Goal: Task Accomplishment & Management: Use online tool/utility

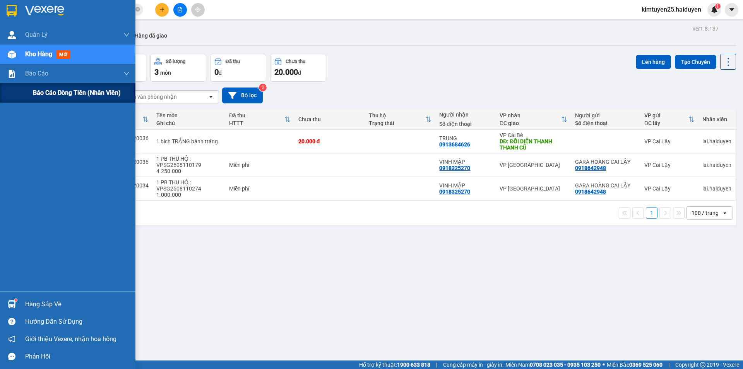
click at [41, 94] on span "Báo cáo dòng tiền (nhân viên)" at bounding box center [77, 93] width 88 height 10
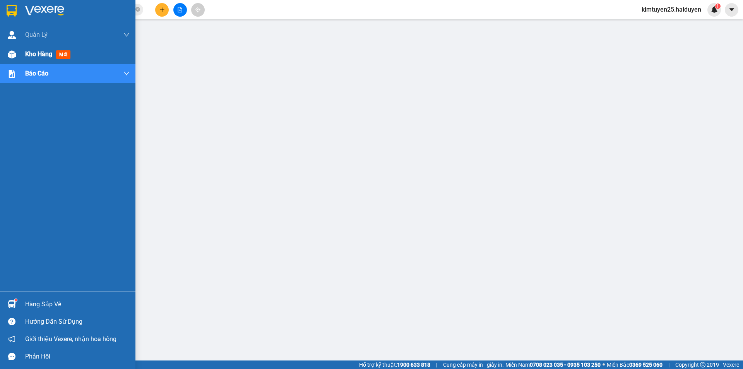
click at [25, 51] on span "Kho hàng" at bounding box center [38, 53] width 27 height 7
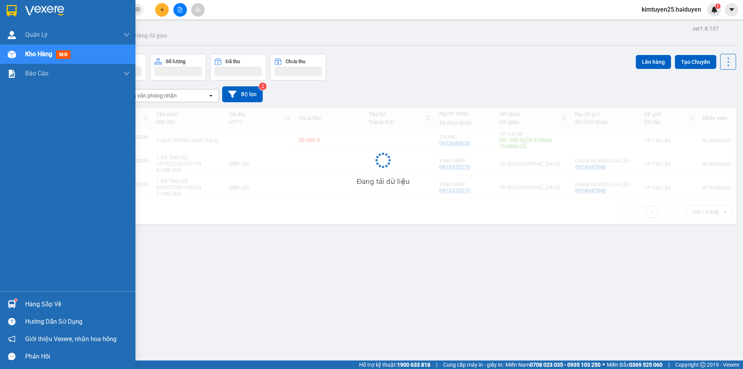
click at [26, 51] on span "Kho hàng" at bounding box center [38, 53] width 27 height 7
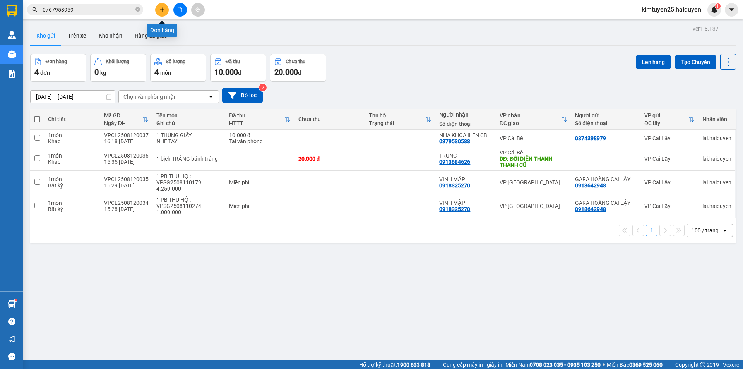
click at [165, 8] on button at bounding box center [162, 10] width 14 height 14
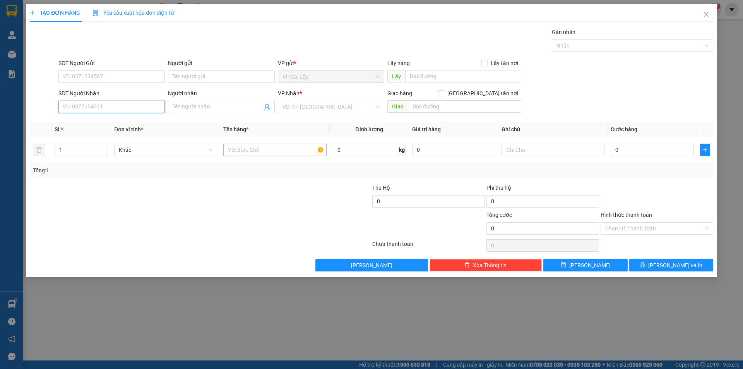
click at [114, 107] on input "SĐT Người Nhận" at bounding box center [111, 107] width 106 height 12
click at [139, 79] on input "SĐT Người Gửi" at bounding box center [111, 76] width 106 height 12
click at [97, 89] on div "0775039031" at bounding box center [111, 92] width 97 height 9
type input "0775039031"
type input "NGÃ 3 NHỊ QUÝ"
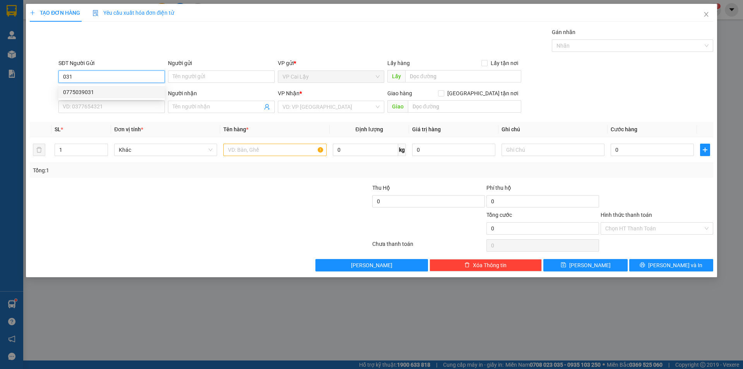
type input "0899683877"
type input "TRANG"
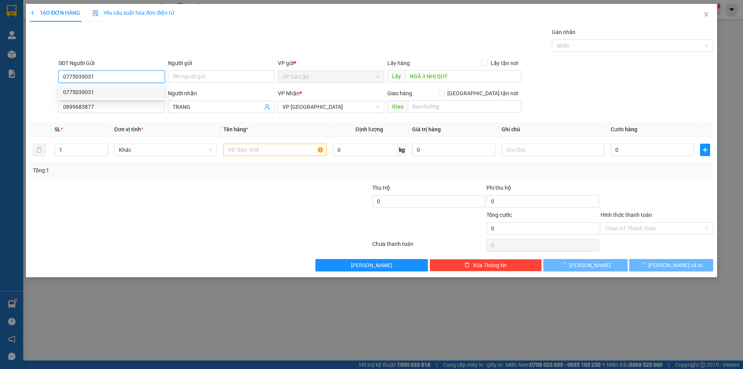
type input "20.000"
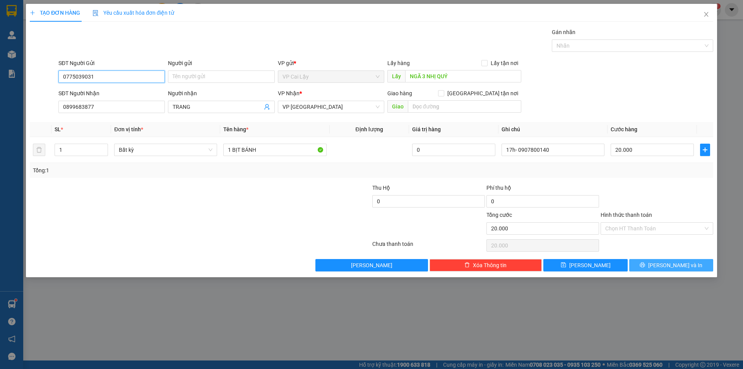
type input "0775039031"
click at [671, 269] on button "[PERSON_NAME] và In" at bounding box center [672, 265] width 84 height 12
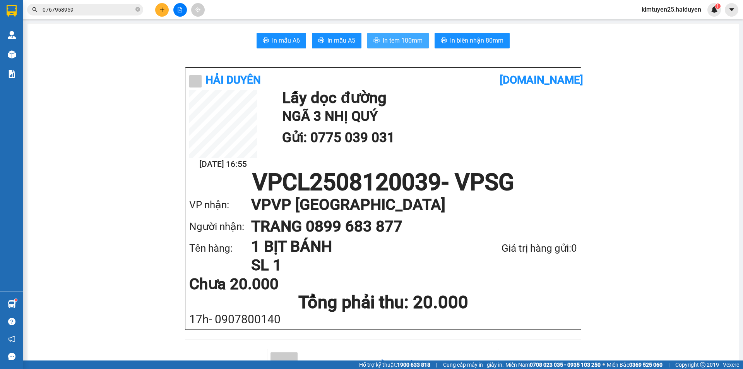
click at [412, 38] on span "In tem 100mm" at bounding box center [403, 41] width 40 height 10
click at [386, 40] on span "In tem 100mm" at bounding box center [403, 41] width 40 height 10
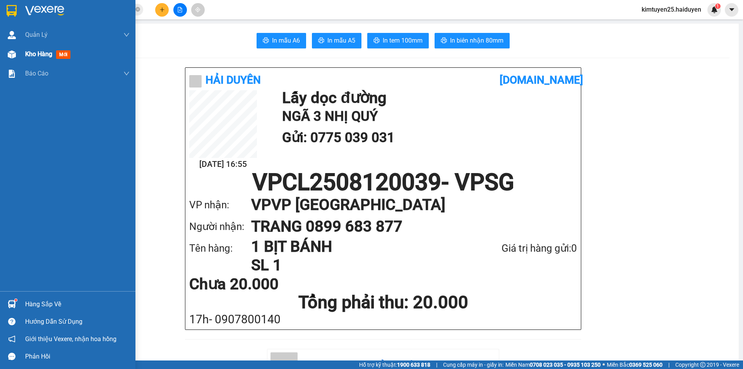
click at [37, 56] on span "Kho hàng" at bounding box center [38, 53] width 27 height 7
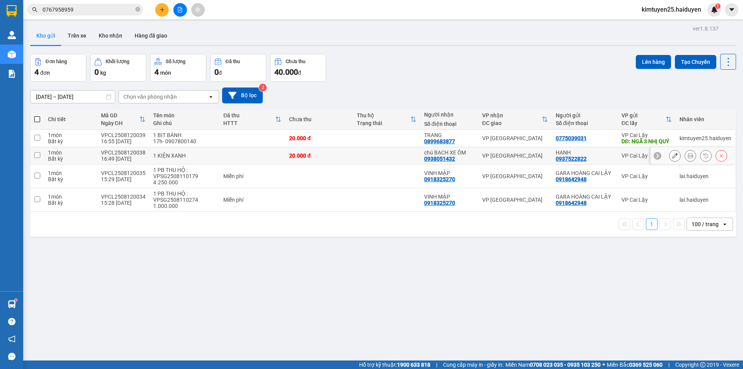
click at [388, 165] on td at bounding box center [386, 155] width 67 height 17
checkbox input "true"
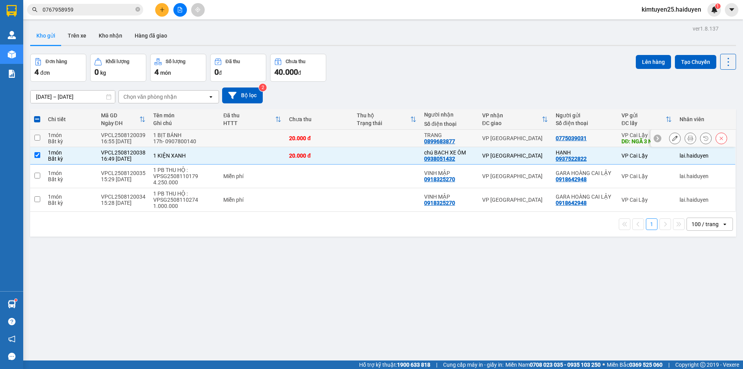
click at [346, 147] on td "20.000 đ" at bounding box center [318, 138] width 67 height 17
checkbox input "true"
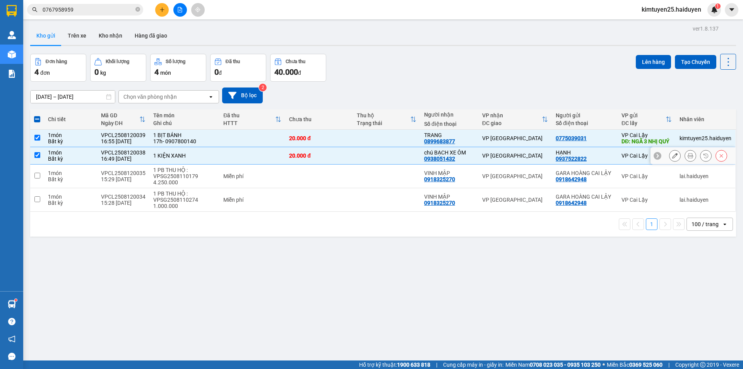
click at [407, 161] on td at bounding box center [386, 155] width 67 height 17
checkbox input "false"
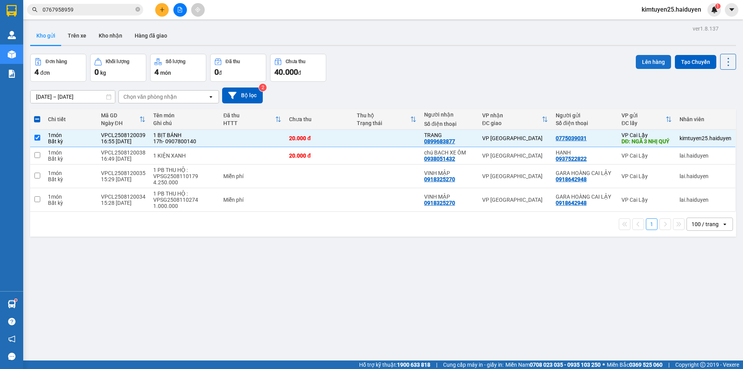
click at [656, 60] on button "Lên hàng" at bounding box center [653, 62] width 35 height 14
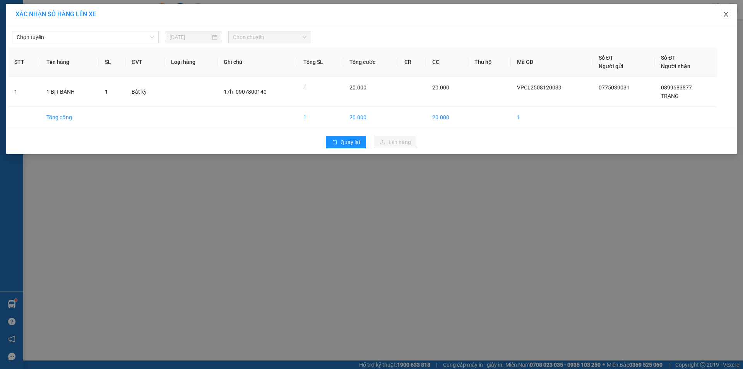
click at [726, 15] on icon "close" at bounding box center [726, 14] width 6 height 6
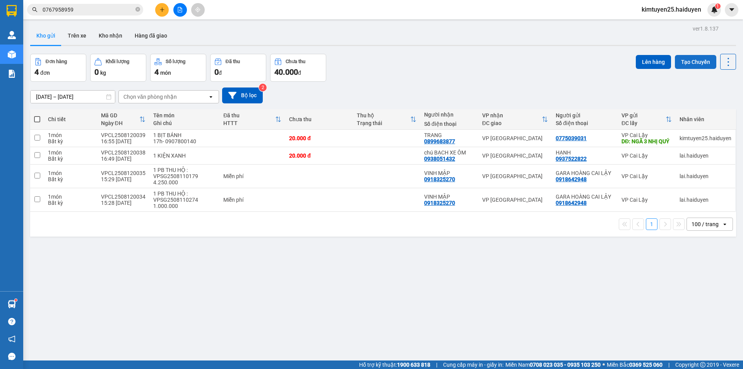
click at [697, 65] on button "Tạo Chuyến" at bounding box center [695, 62] width 41 height 14
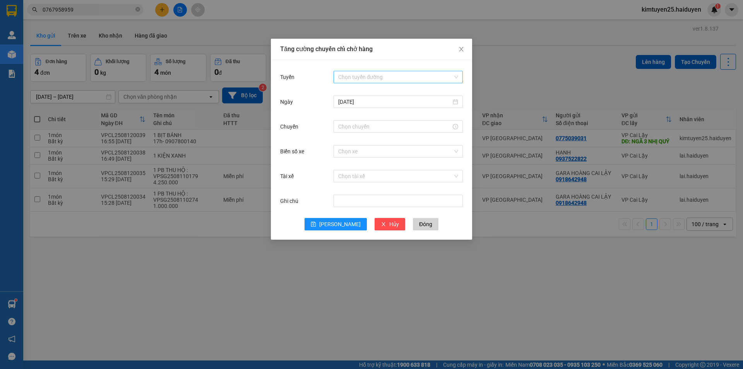
click at [346, 72] on input "Tuyến" at bounding box center [395, 77] width 115 height 12
click at [354, 104] on div "Cái Bè - [GEOGRAPHIC_DATA]" at bounding box center [398, 105] width 120 height 9
click at [362, 129] on input "Chuyến" at bounding box center [394, 126] width 113 height 9
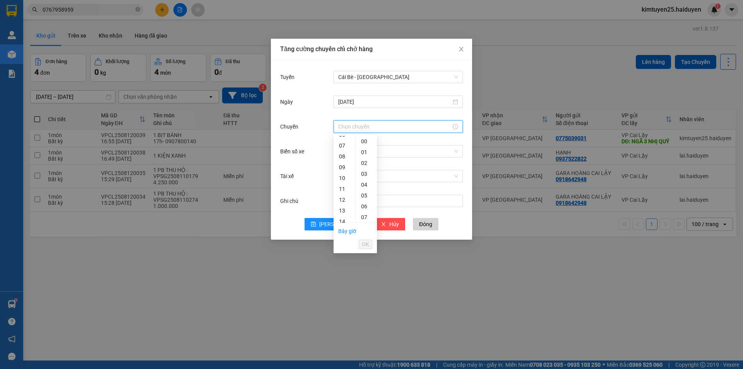
scroll to position [104, 0]
click at [344, 208] on div "16" at bounding box center [345, 210] width 22 height 11
click at [365, 173] on div "31" at bounding box center [366, 173] width 21 height 11
type input "16:31"
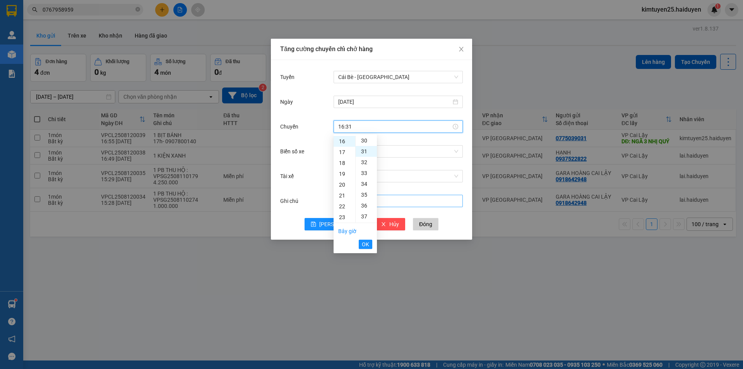
scroll to position [336, 0]
click at [370, 244] on button "OK" at bounding box center [366, 244] width 14 height 9
click at [347, 151] on input "Biển số xe" at bounding box center [395, 152] width 115 height 12
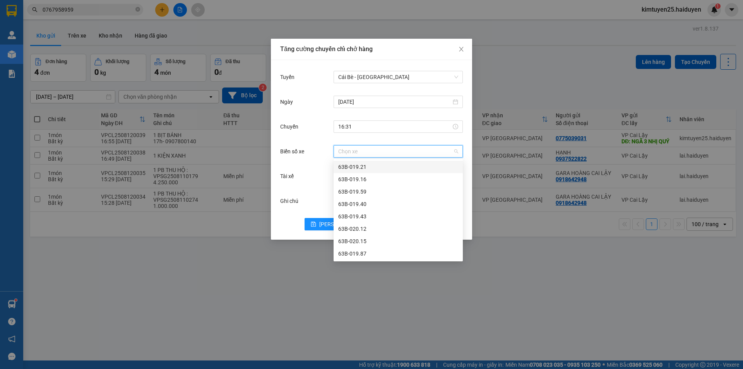
type input "2"
type input "0"
click at [312, 142] on div "Chuyến 16:31" at bounding box center [371, 131] width 183 height 25
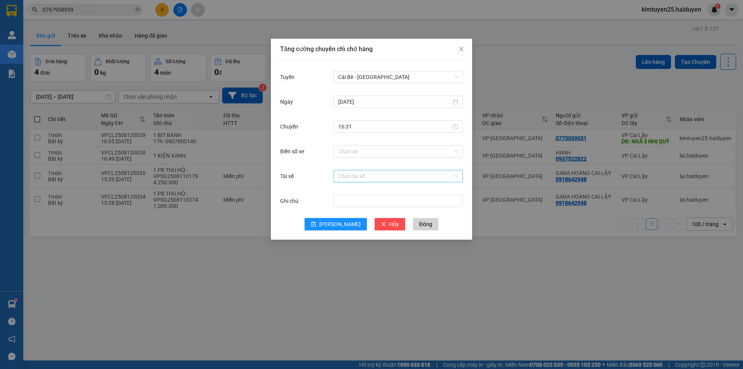
click at [358, 173] on input "Tài xế" at bounding box center [395, 176] width 115 height 12
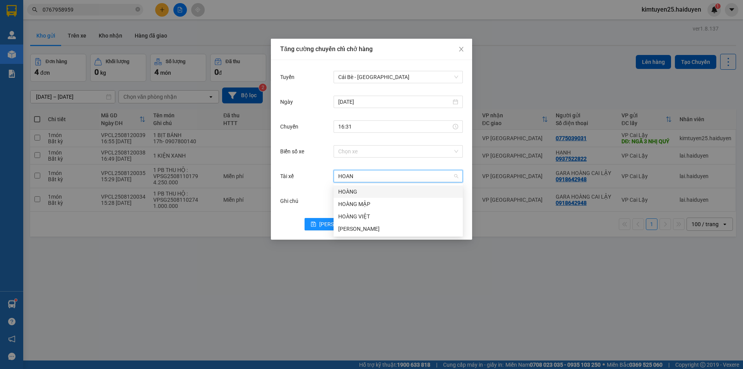
type input "HOANG"
click at [369, 194] on div "HOÀNG" at bounding box center [398, 191] width 120 height 9
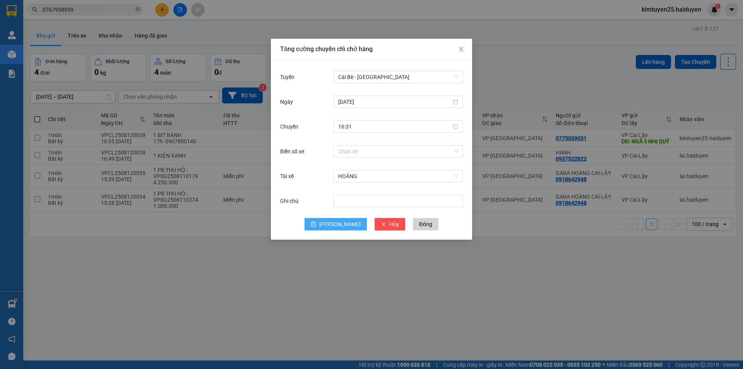
click at [337, 223] on span "[PERSON_NAME]" at bounding box center [339, 224] width 41 height 9
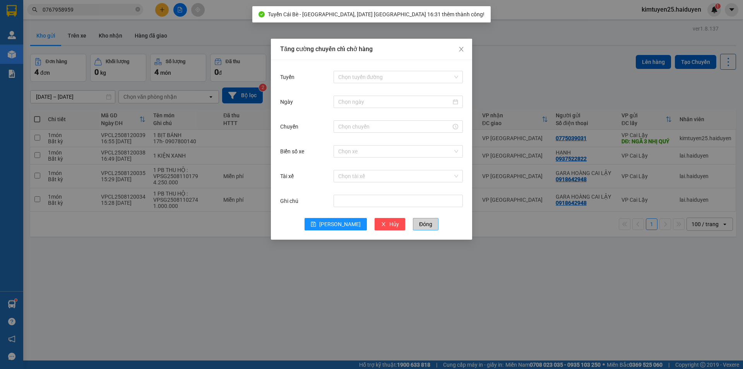
click at [419, 220] on span "Đóng" at bounding box center [425, 224] width 13 height 9
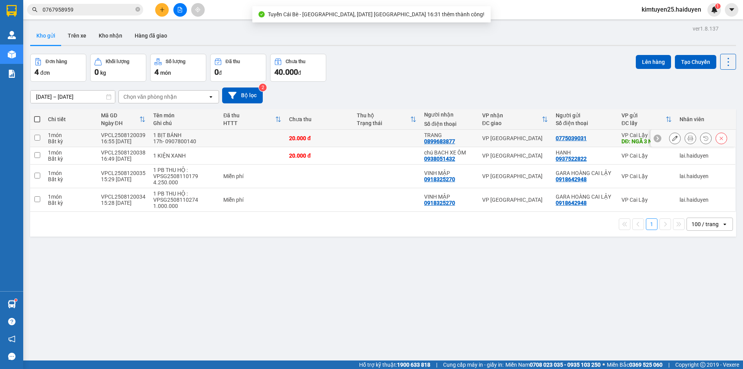
click at [509, 137] on td "VP [GEOGRAPHIC_DATA]" at bounding box center [516, 138] width 74 height 17
checkbox input "true"
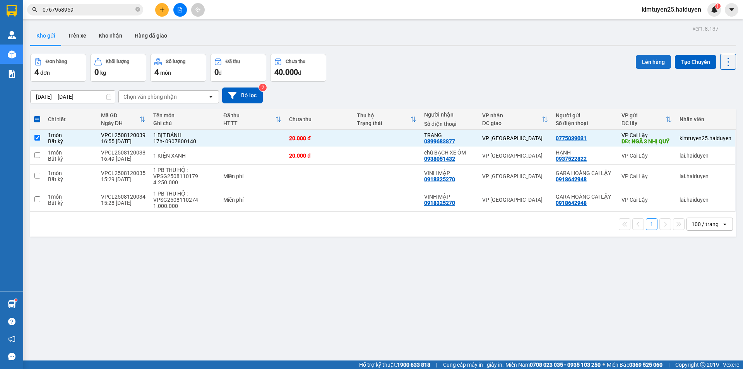
click at [650, 63] on button "Lên hàng" at bounding box center [653, 62] width 35 height 14
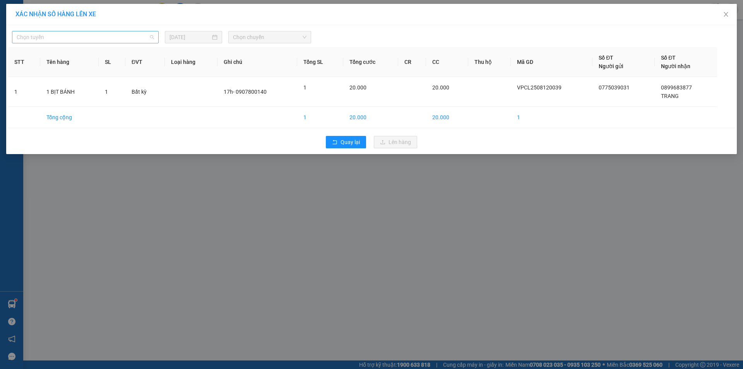
click at [90, 40] on span "Chọn tuyến" at bounding box center [85, 37] width 137 height 12
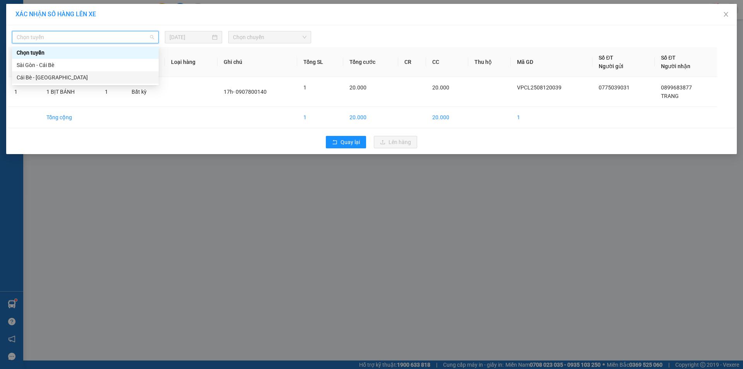
click at [95, 77] on div "Cái Bè - [GEOGRAPHIC_DATA]" at bounding box center [85, 77] width 137 height 9
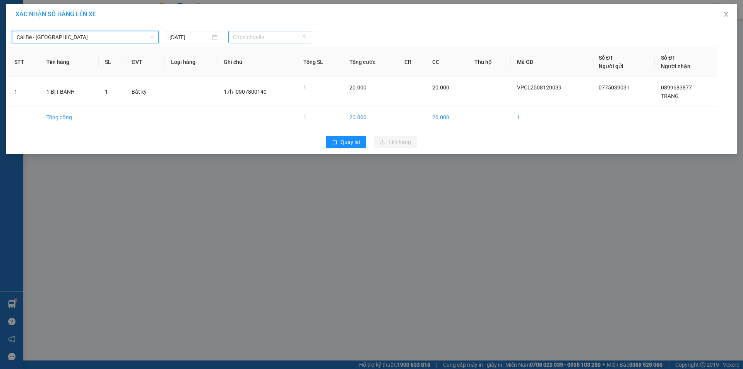
click at [251, 34] on span "Chọn chuyến" at bounding box center [270, 37] width 74 height 12
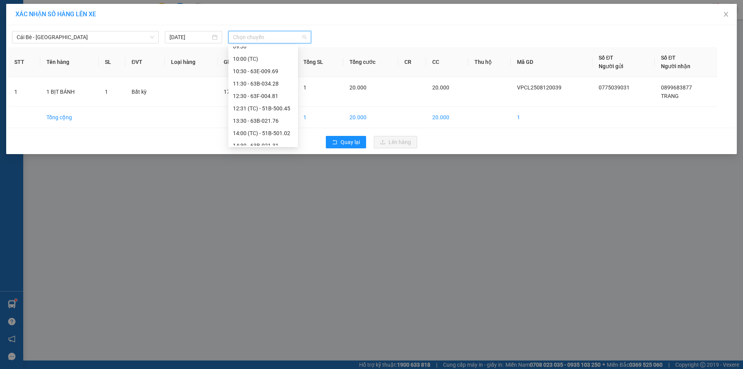
scroll to position [223, 0]
click at [260, 136] on div "16:31 (TC)" at bounding box center [263, 139] width 60 height 9
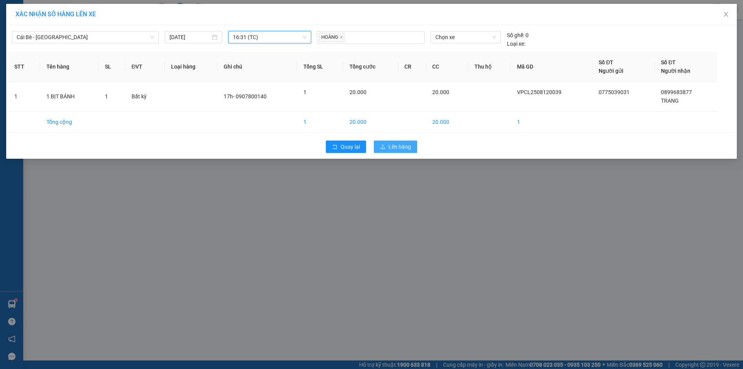
click at [392, 141] on button "Lên hàng" at bounding box center [395, 147] width 43 height 12
